Goal: Information Seeking & Learning: Learn about a topic

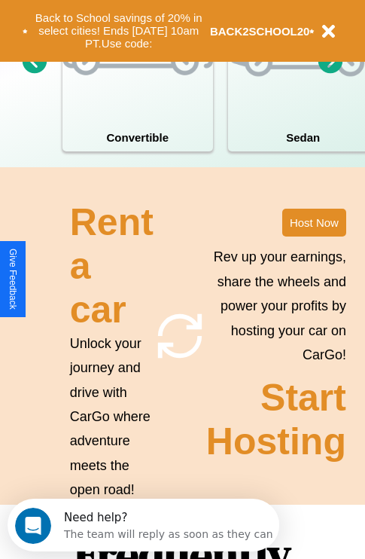
scroll to position [1824, 0]
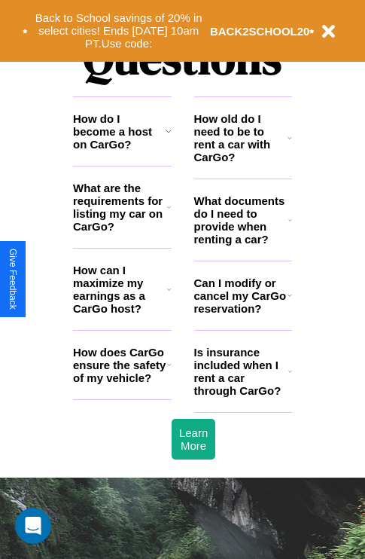
click at [122, 151] on h3 "How do I become a host on CarGo?" at bounding box center [119, 131] width 93 height 38
click at [289, 301] on icon at bounding box center [290, 295] width 5 height 12
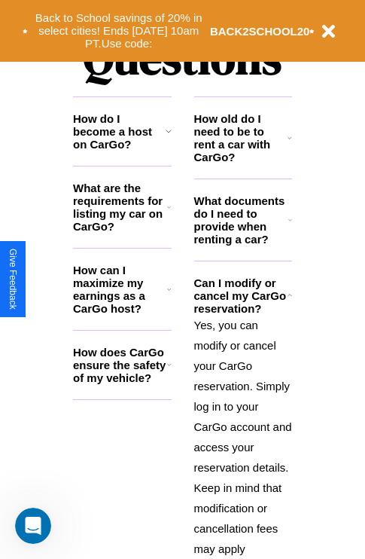
click at [122, 313] on h3 "How can I maximize my earnings as a CarGo host?" at bounding box center [120, 288] width 94 height 51
click at [122, 231] on h3 "What are the requirements for listing my car on CarGo?" at bounding box center [120, 206] width 94 height 51
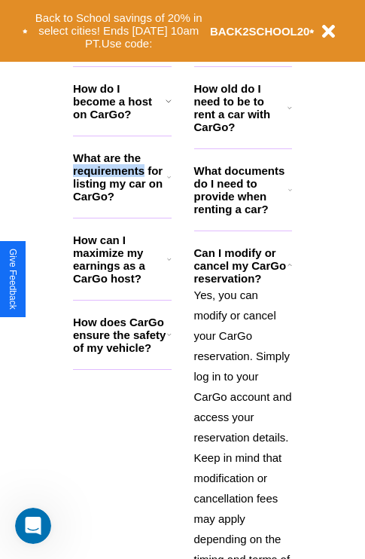
scroll to position [1808, 0]
